Goal: Find specific page/section: Find specific page/section

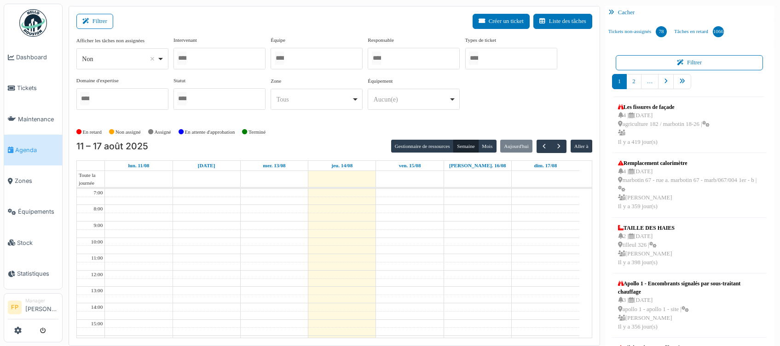
drag, startPoint x: 221, startPoint y: 58, endPoint x: 224, endPoint y: 54, distance: 4.7
click at [221, 57] on div at bounding box center [219, 59] width 92 height 22
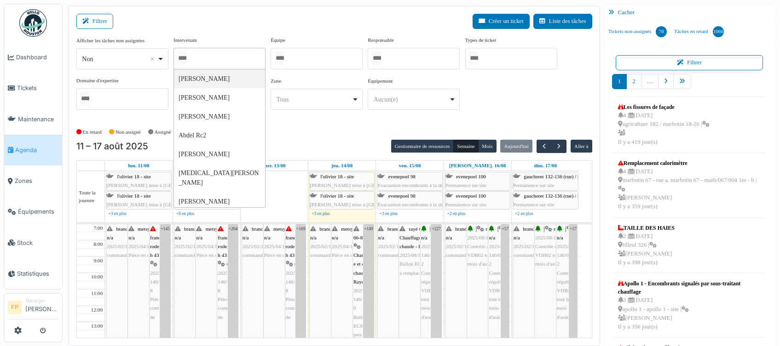
click at [214, 59] on div at bounding box center [219, 59] width 92 height 22
type input "******"
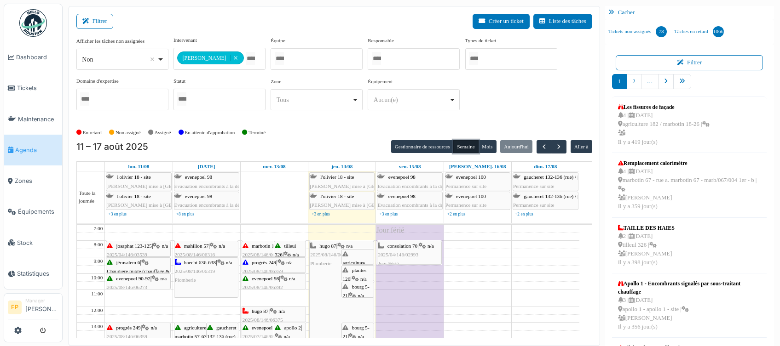
click at [464, 148] on button "Semaine" at bounding box center [465, 146] width 25 height 13
click at [317, 267] on div "hugo 87 | n/a 2025/08/146/06375 [GEOGRAPHIC_DATA]" at bounding box center [341, 255] width 63 height 27
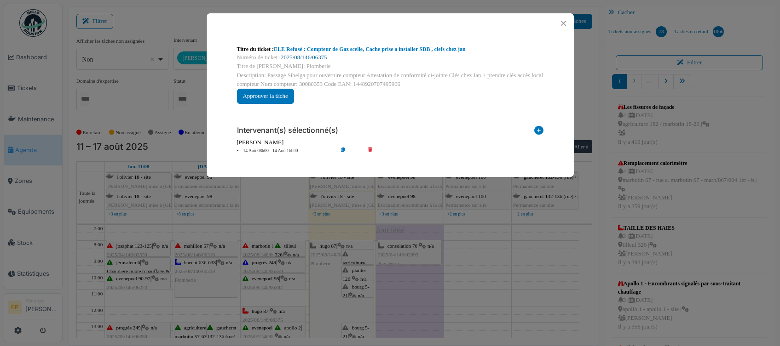
click at [315, 55] on link "2025/08/146/06375" at bounding box center [304, 57] width 46 height 6
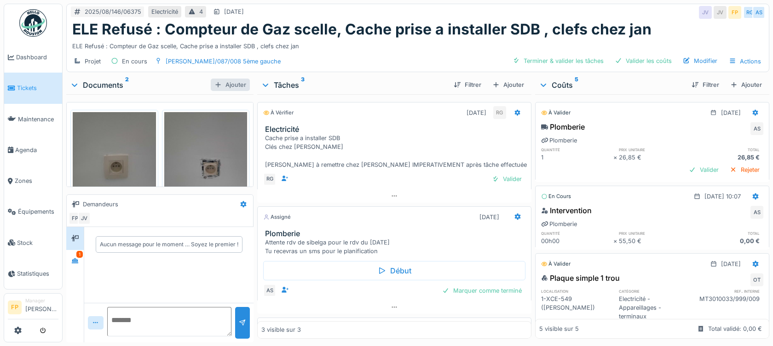
click at [226, 86] on div "Ajouter" at bounding box center [230, 85] width 39 height 12
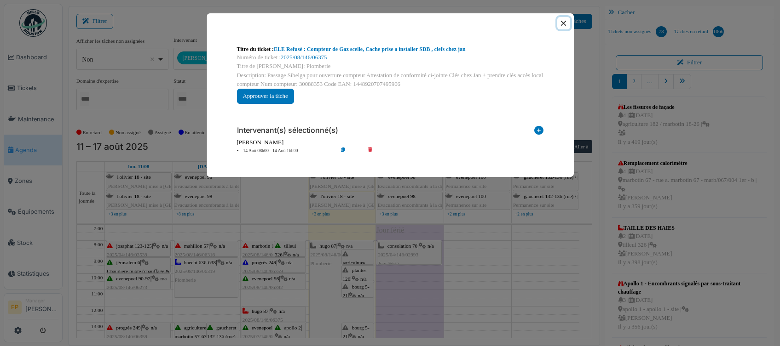
click at [566, 22] on button "Close" at bounding box center [563, 23] width 12 height 12
